Goal: Task Accomplishment & Management: Check status

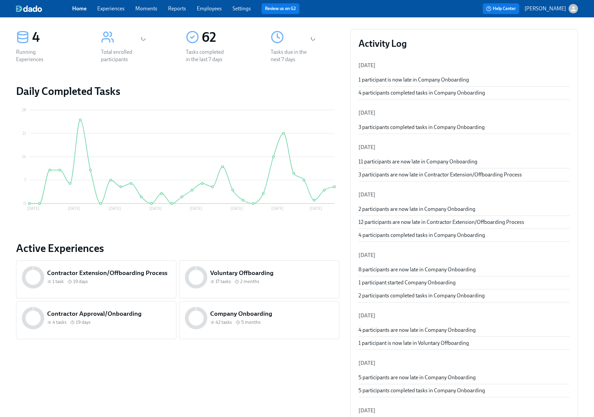
scroll to position [114, 0]
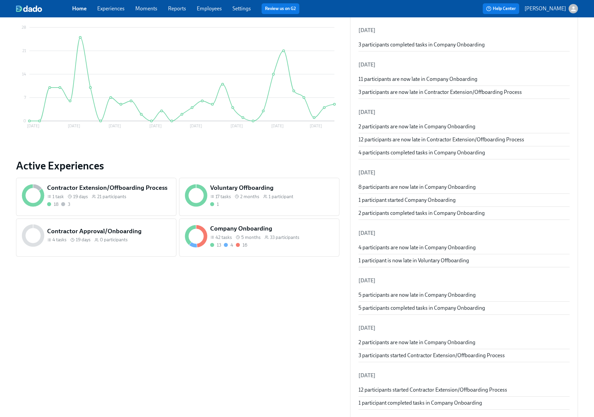
click at [304, 245] on div "13 4 16" at bounding box center [272, 245] width 124 height 6
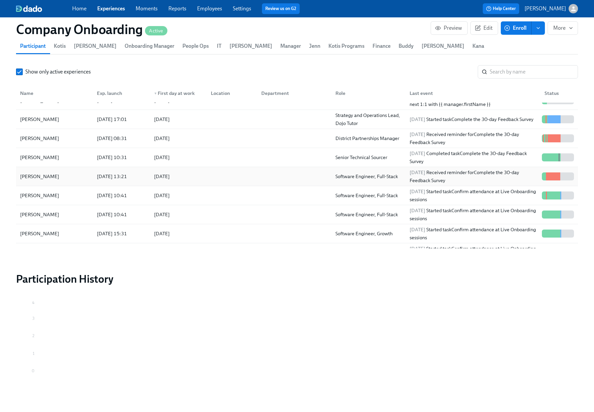
scroll to position [160, 0]
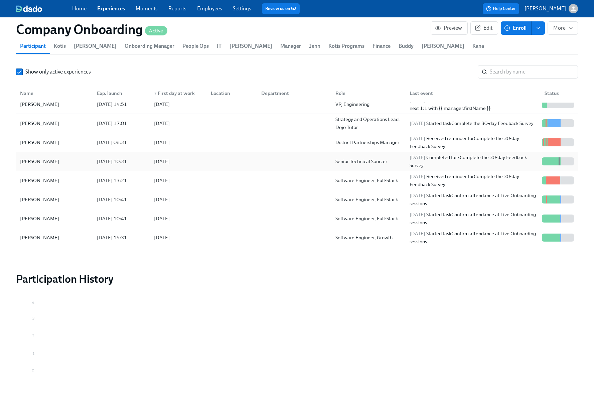
click at [251, 155] on div at bounding box center [231, 161] width 50 height 13
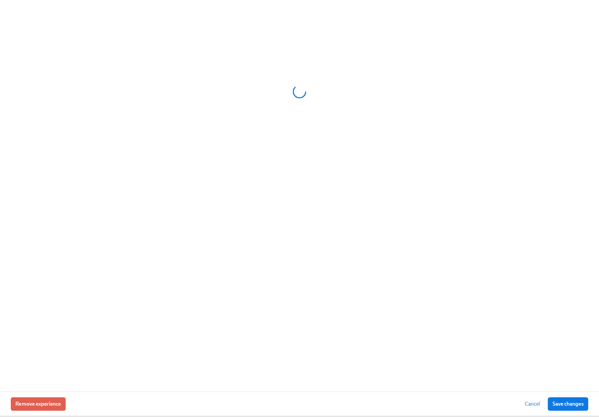
scroll to position [818, 0]
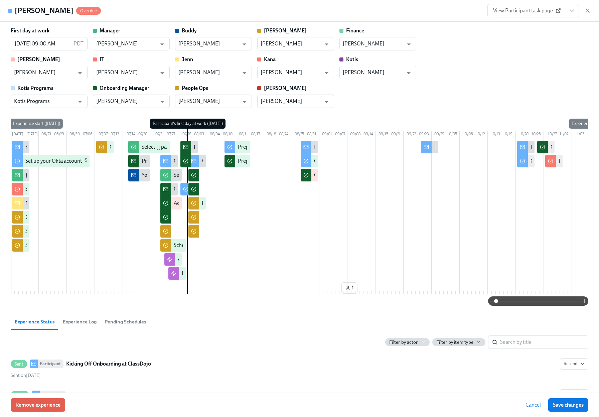
click at [572, 13] on icon "View task page" at bounding box center [572, 10] width 7 height 7
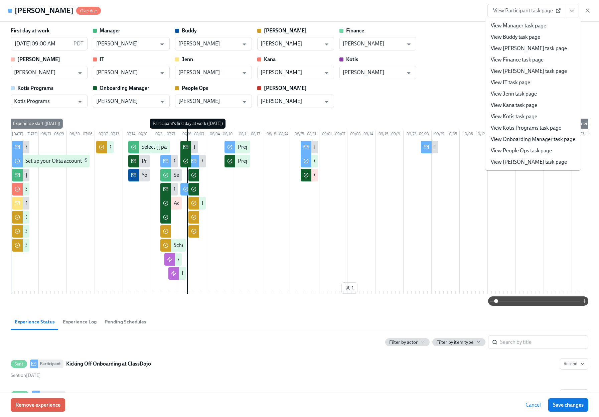
click at [527, 153] on link "View People Ops task page" at bounding box center [521, 150] width 61 height 7
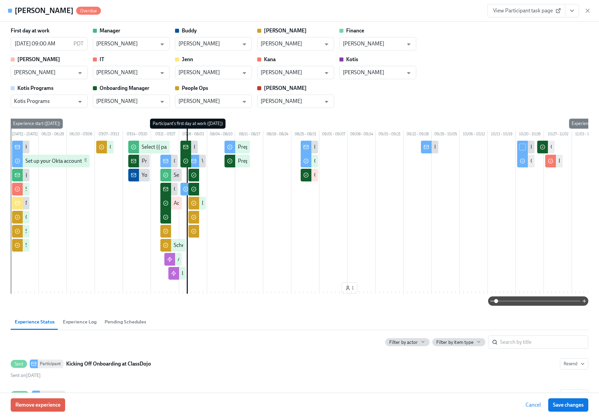
scroll to position [160, 0]
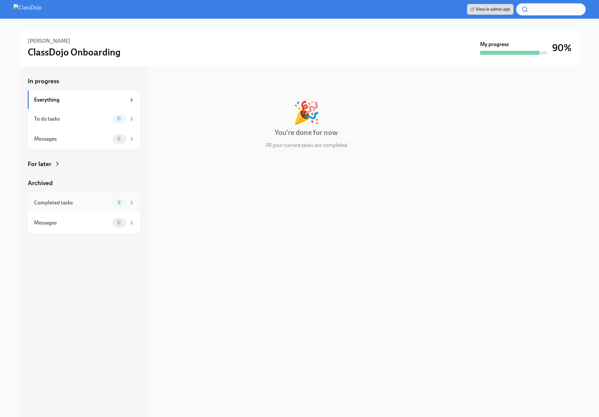
click at [67, 197] on div "Completed tasks 9" at bounding box center [84, 203] width 112 height 20
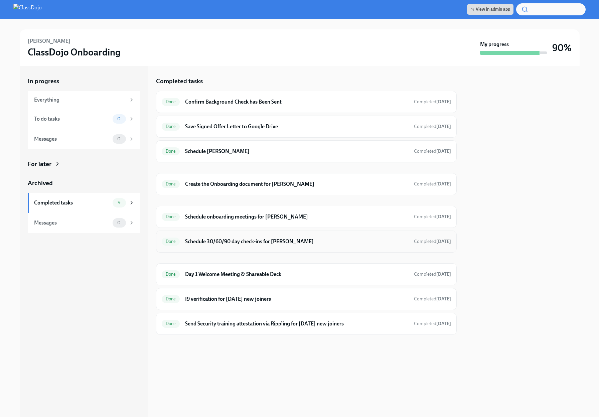
click at [341, 246] on div "Done Schedule 30/60/90 day check-ins for Claudia Cortez Completed Jul 31st" at bounding box center [306, 241] width 289 height 11
